Goal: Transaction & Acquisition: Purchase product/service

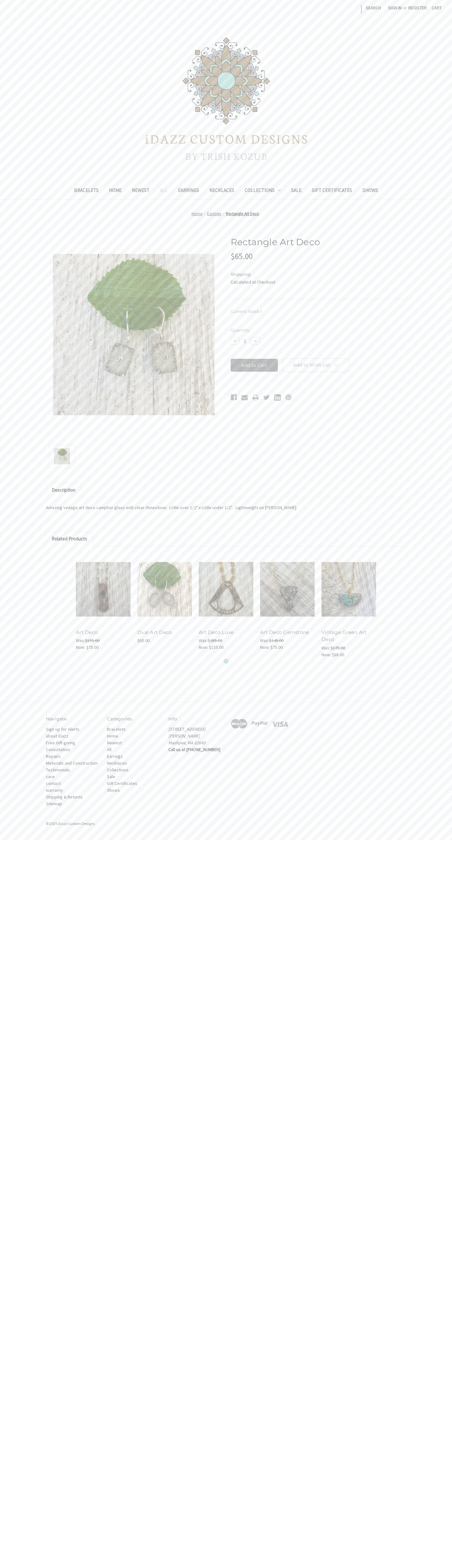
click at [254, 365] on input "Add to Cart" at bounding box center [254, 365] width 48 height 13
type input "Add to Cart"
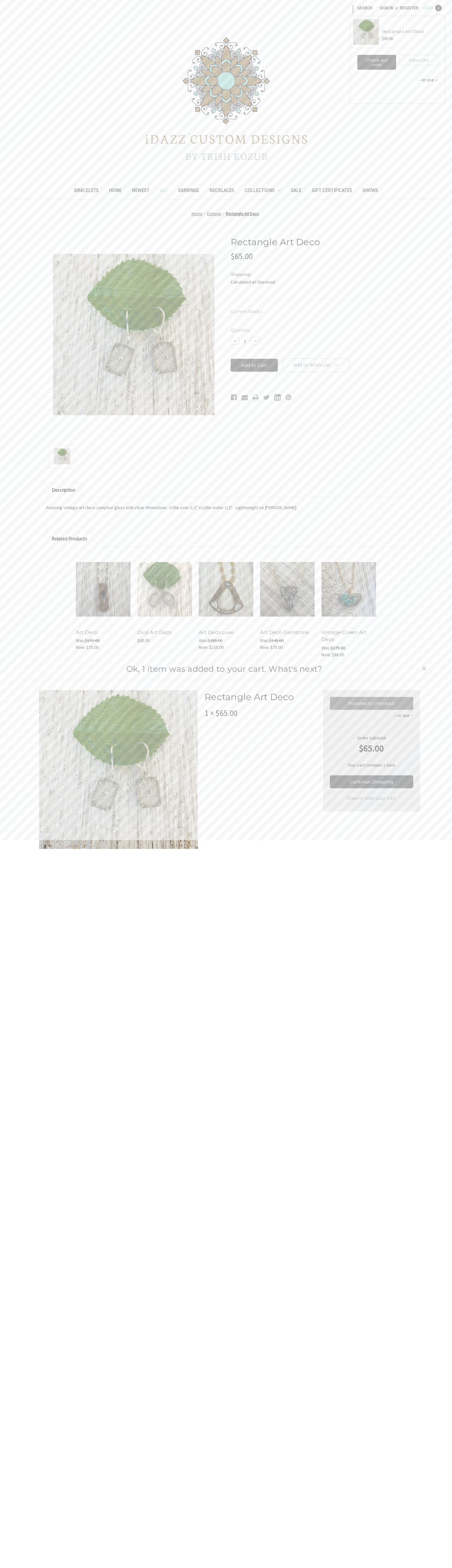
click at [372, 703] on link "Proceed to checkout" at bounding box center [371, 703] width 83 height 13
